Goal: Information Seeking & Learning: Learn about a topic

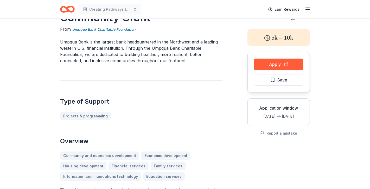
scroll to position [16, 0]
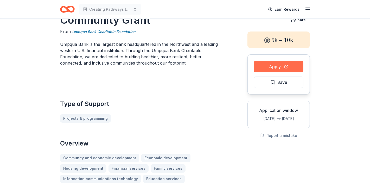
click at [257, 64] on button "Apply" at bounding box center [278, 66] width 49 height 11
drag, startPoint x: 138, startPoint y: 32, endPoint x: 89, endPoint y: 32, distance: 49.2
click at [89, 32] on div "From Umpqua Bank Charitable Foundation" at bounding box center [141, 31] width 163 height 7
click at [89, 32] on link "Umpqua Bank Charitable Foundation" at bounding box center [103, 32] width 63 height 6
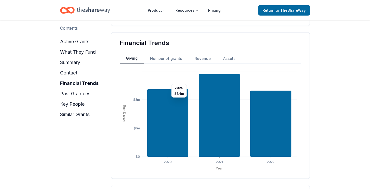
scroll to position [403, 0]
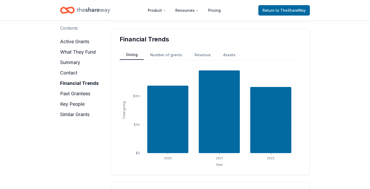
click at [150, 52] on button "Number of grants" at bounding box center [166, 54] width 45 height 9
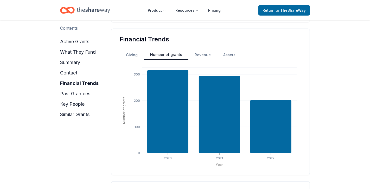
click at [196, 53] on button "Revenue" at bounding box center [203, 54] width 29 height 9
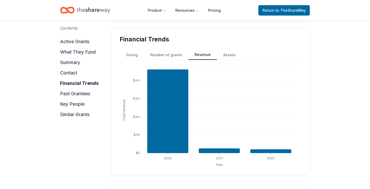
click at [226, 54] on button "Assets" at bounding box center [229, 54] width 25 height 9
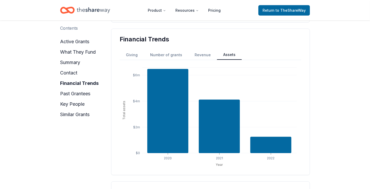
click at [205, 57] on button "Revenue" at bounding box center [203, 54] width 29 height 9
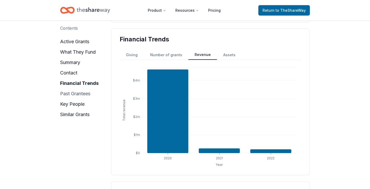
click at [80, 92] on button "past grantees" at bounding box center [75, 94] width 30 height 8
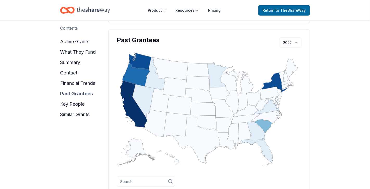
scroll to position [558, 0]
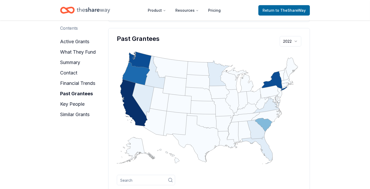
click at [128, 92] on icon "geo" at bounding box center [133, 102] width 27 height 47
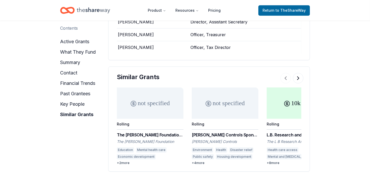
scroll to position [1125, 0]
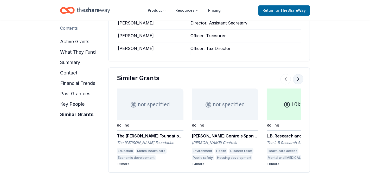
click at [298, 84] on button at bounding box center [298, 79] width 10 height 10
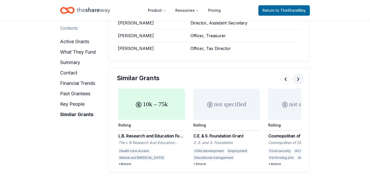
scroll to position [0, 150]
click at [298, 84] on button at bounding box center [298, 79] width 10 height 10
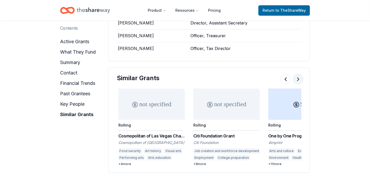
scroll to position [0, 300]
click at [298, 84] on button at bounding box center [298, 79] width 10 height 10
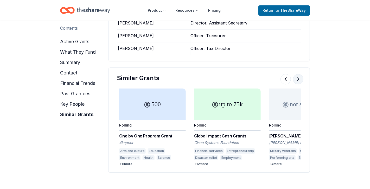
scroll to position [0, 450]
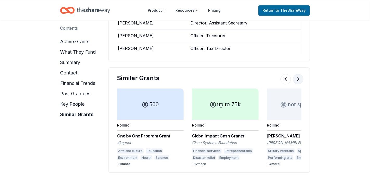
click at [298, 84] on button at bounding box center [298, 79] width 10 height 10
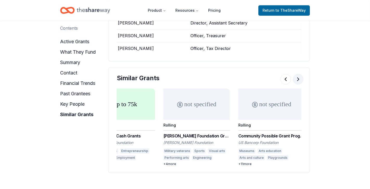
scroll to position [0, 555]
click at [298, 84] on button at bounding box center [298, 79] width 10 height 10
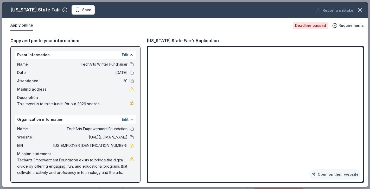
scroll to position [137, 0]
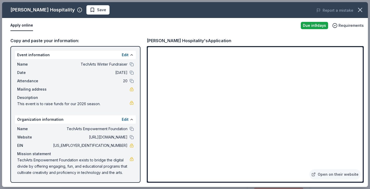
scroll to position [76, 0]
click at [97, 9] on span "Save" at bounding box center [101, 10] width 9 height 6
click at [84, 11] on body "TechArts Winter Fundraiser Earn Rewards Due in 9 days Share Oliver Hospitality …" at bounding box center [185, 18] width 370 height 189
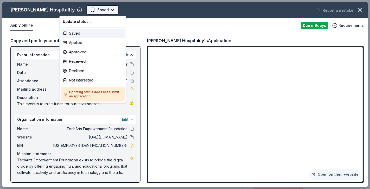
scroll to position [0, 0]
click at [79, 45] on div "Applied" at bounding box center [93, 42] width 64 height 9
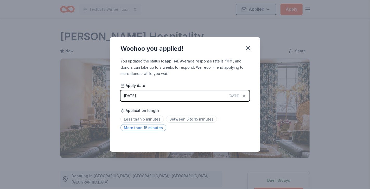
click at [157, 126] on span "More than 15 minutes" at bounding box center [144, 127] width 46 height 7
click at [250, 49] on icon "button" at bounding box center [248, 48] width 7 height 7
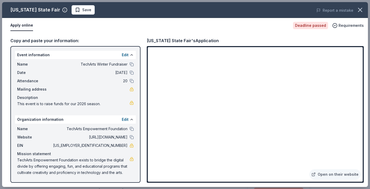
scroll to position [137, 0]
